Goal: Information Seeking & Learning: Stay updated

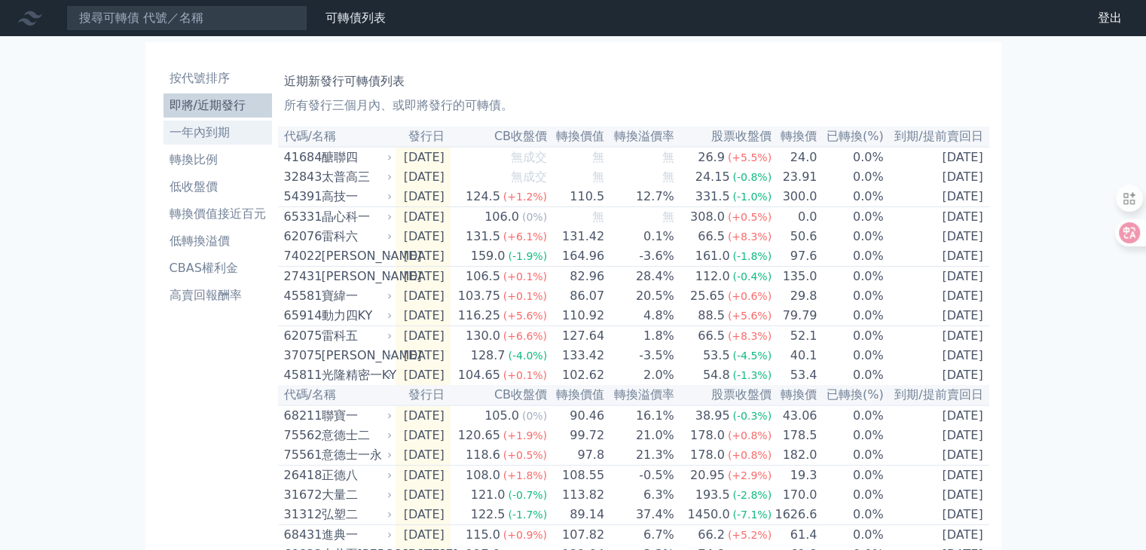
click at [217, 127] on li "一年內到期" at bounding box center [217, 133] width 108 height 18
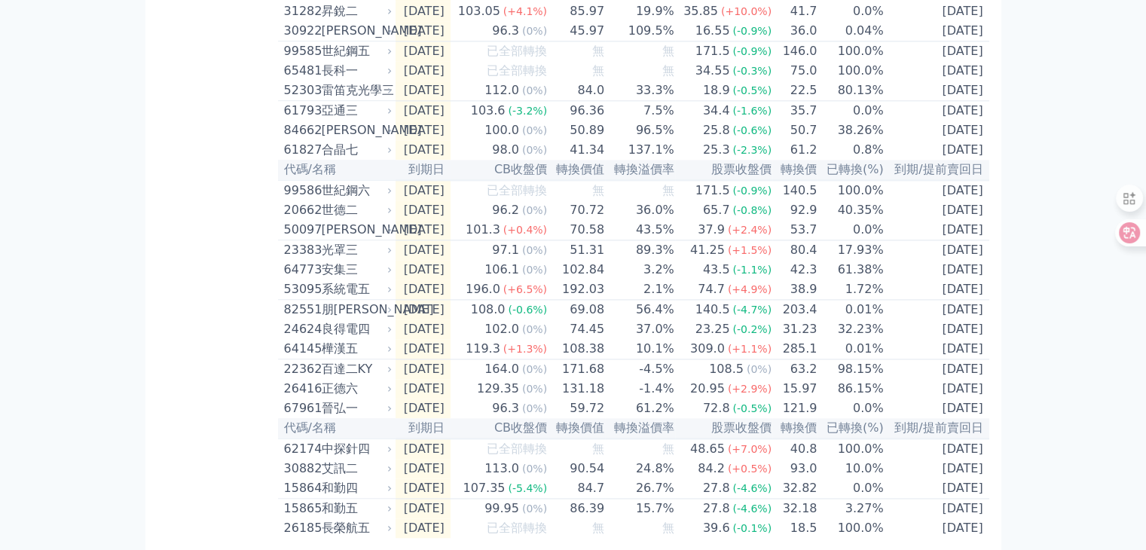
scroll to position [2224, 0]
